Goal: Task Accomplishment & Management: Use online tool/utility

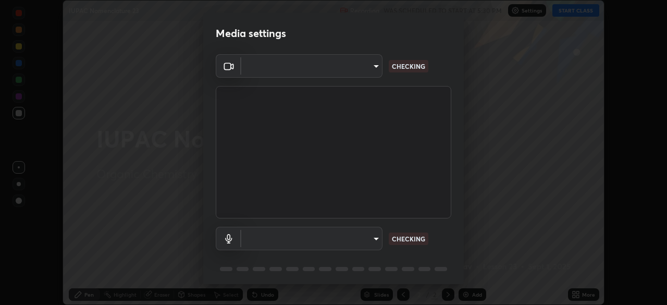
scroll to position [305, 667]
type input "91e77ac2d5f895b7de034188ea114b57184921d1251f25b945ead3daf74f7606"
click at [376, 241] on body "Erase all IUPAC Nomenclature 23 Recording WAS SCHEDULED TO START AT 5:30 PM Set…" at bounding box center [333, 152] width 667 height 305
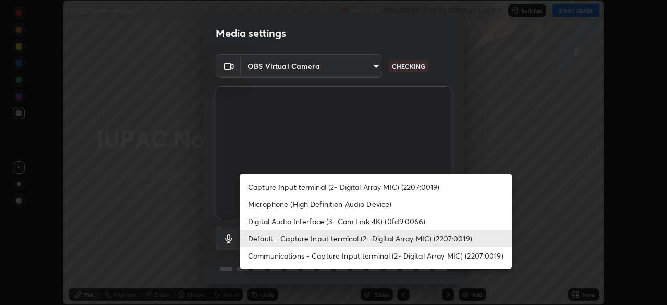
click at [386, 204] on li "Microphone (High Definition Audio Device)" at bounding box center [376, 203] width 272 height 17
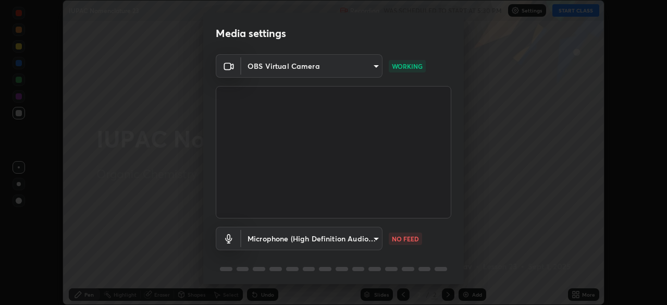
click at [378, 241] on body "Erase all IUPAC Nomenclature 23 Recording WAS SCHEDULED TO START AT 5:30 PM Set…" at bounding box center [333, 152] width 667 height 305
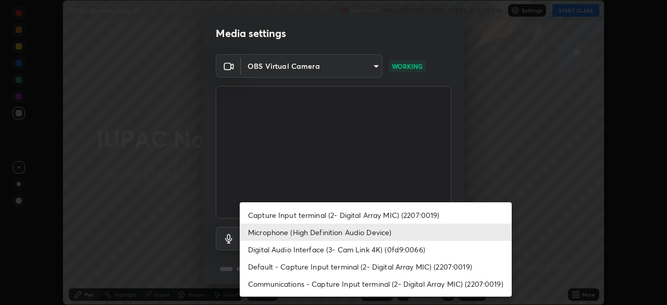
click at [384, 212] on li "Capture Input terminal (2- Digital Array MIC) (2207:0019)" at bounding box center [376, 214] width 272 height 17
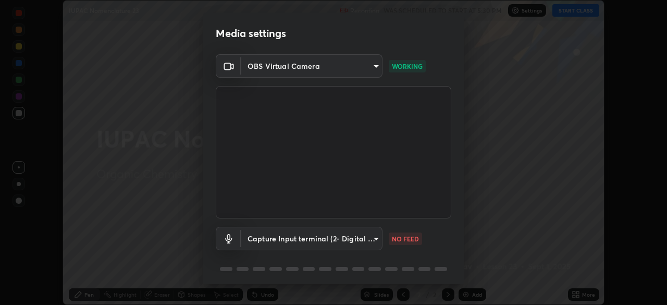
type input "5b17dd10e711efdbbfb7a44e3105f37a1b8430ab500caf791edeca31a7e52e83"
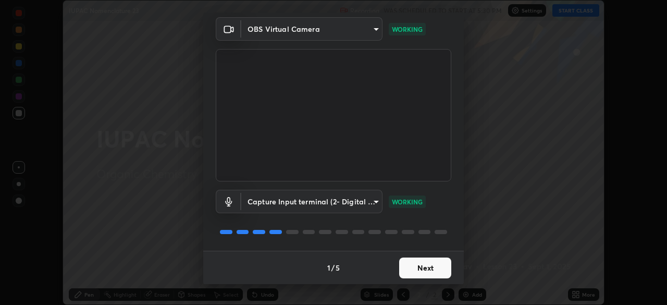
click at [424, 270] on button "Next" at bounding box center [425, 267] width 52 height 21
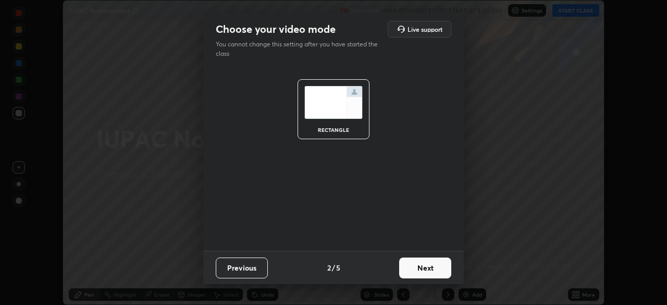
click at [427, 274] on button "Next" at bounding box center [425, 267] width 52 height 21
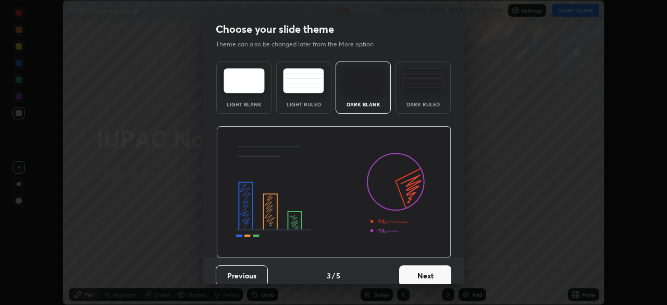
click at [428, 276] on button "Next" at bounding box center [425, 275] width 52 height 21
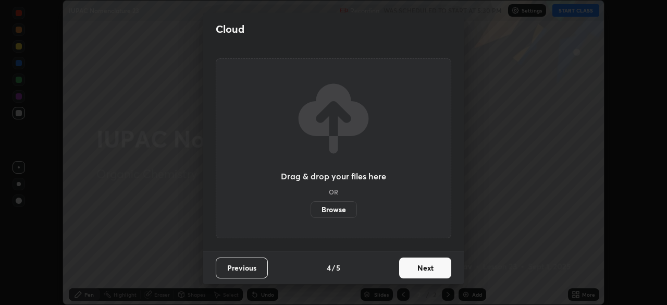
click at [428, 277] on button "Next" at bounding box center [425, 267] width 52 height 21
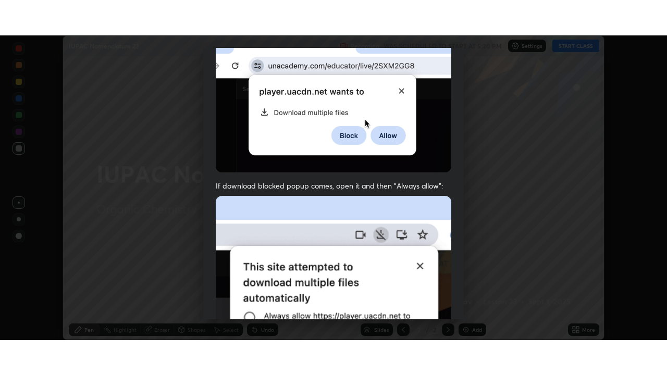
scroll to position [250, 0]
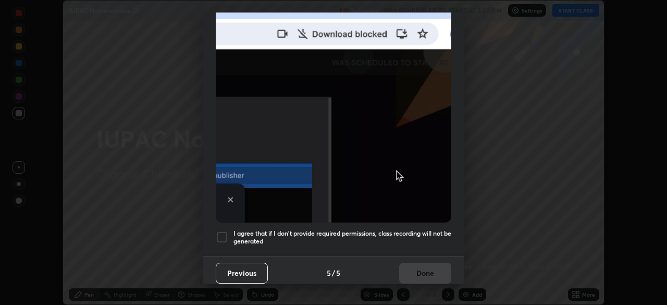
click at [225, 231] on div at bounding box center [222, 237] width 13 height 13
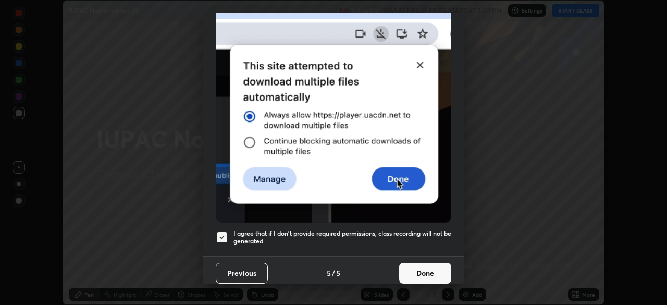
click at [419, 274] on button "Done" at bounding box center [425, 273] width 52 height 21
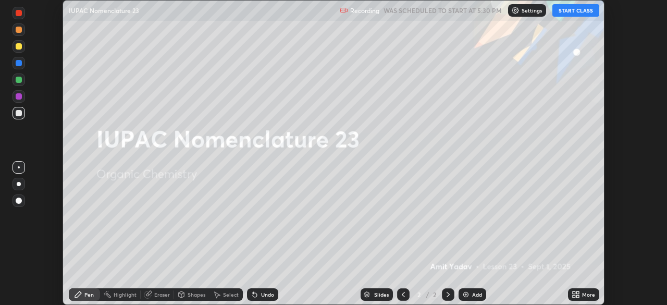
click at [577, 294] on icon at bounding box center [576, 294] width 8 height 8
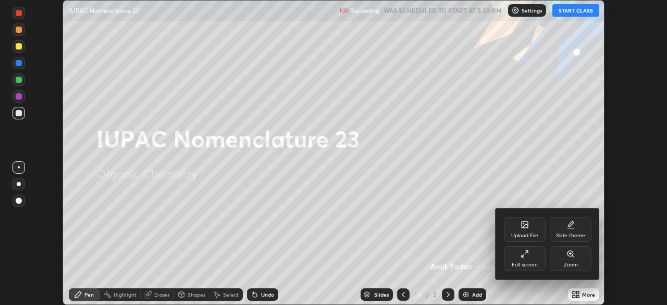
click at [523, 262] on div "Full screen" at bounding box center [525, 264] width 26 height 5
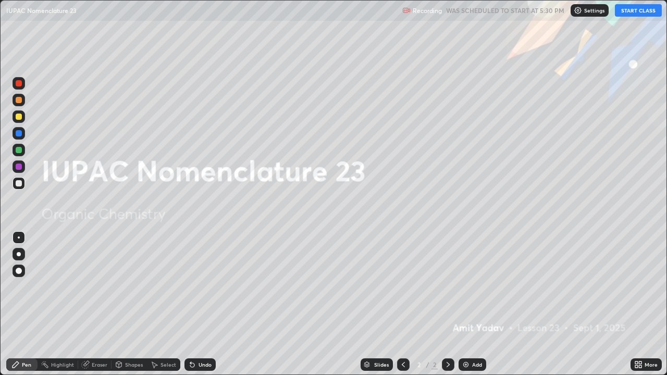
scroll to position [375, 667]
click at [632, 13] on button "START CLASS" at bounding box center [638, 10] width 47 height 13
click at [462, 304] on img at bounding box center [466, 365] width 8 height 8
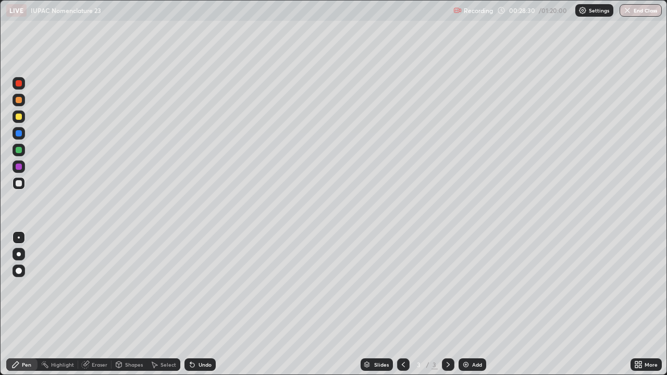
click at [163, 304] on div "Select" at bounding box center [169, 364] width 16 height 5
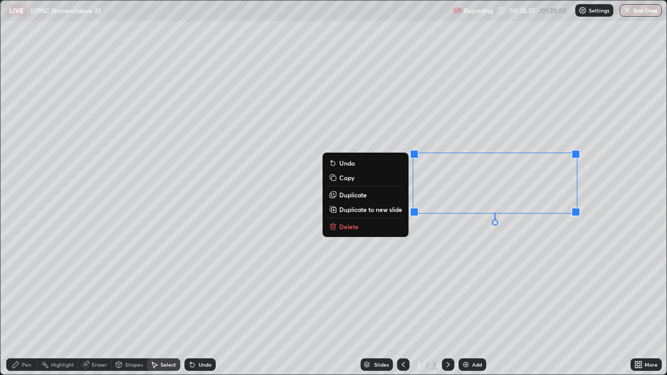
click at [366, 228] on button "Delete" at bounding box center [366, 226] width 78 height 13
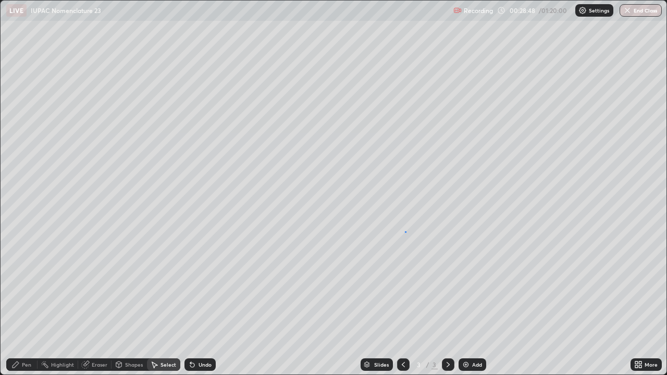
click at [405, 231] on div "0 ° Undo Copy Duplicate Duplicate to new slide Delete" at bounding box center [334, 188] width 666 height 374
click at [26, 304] on div "Pen" at bounding box center [21, 365] width 31 height 13
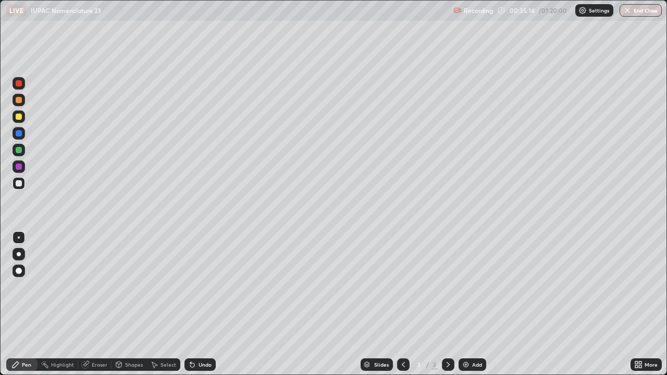
click at [462, 304] on img at bounding box center [466, 365] width 8 height 8
click at [197, 304] on div "Undo" at bounding box center [200, 365] width 31 height 13
click at [199, 304] on div "Undo" at bounding box center [200, 365] width 31 height 13
click at [96, 304] on div "Eraser" at bounding box center [100, 364] width 16 height 5
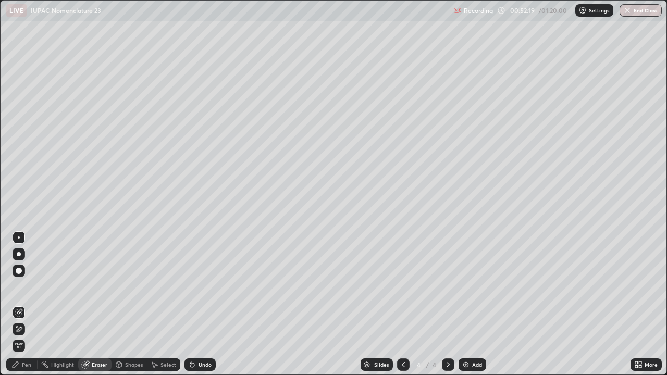
click at [31, 304] on div "Pen" at bounding box center [26, 364] width 9 height 5
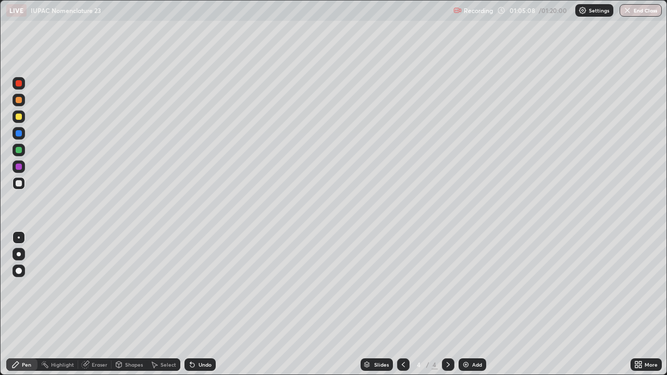
click at [464, 304] on img at bounding box center [466, 365] width 8 height 8
click at [633, 8] on button "End Class" at bounding box center [641, 10] width 41 height 13
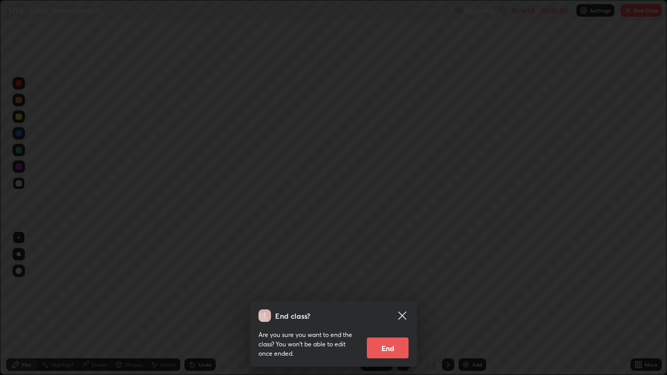
click at [380, 304] on button "End" at bounding box center [388, 348] width 42 height 21
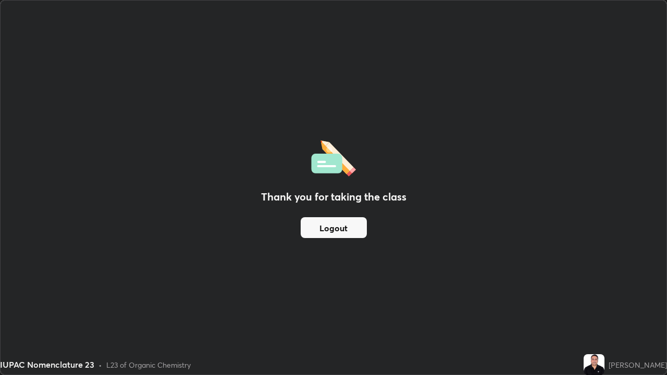
click at [335, 228] on button "Logout" at bounding box center [334, 227] width 66 height 21
